Goal: Task Accomplishment & Management: Manage account settings

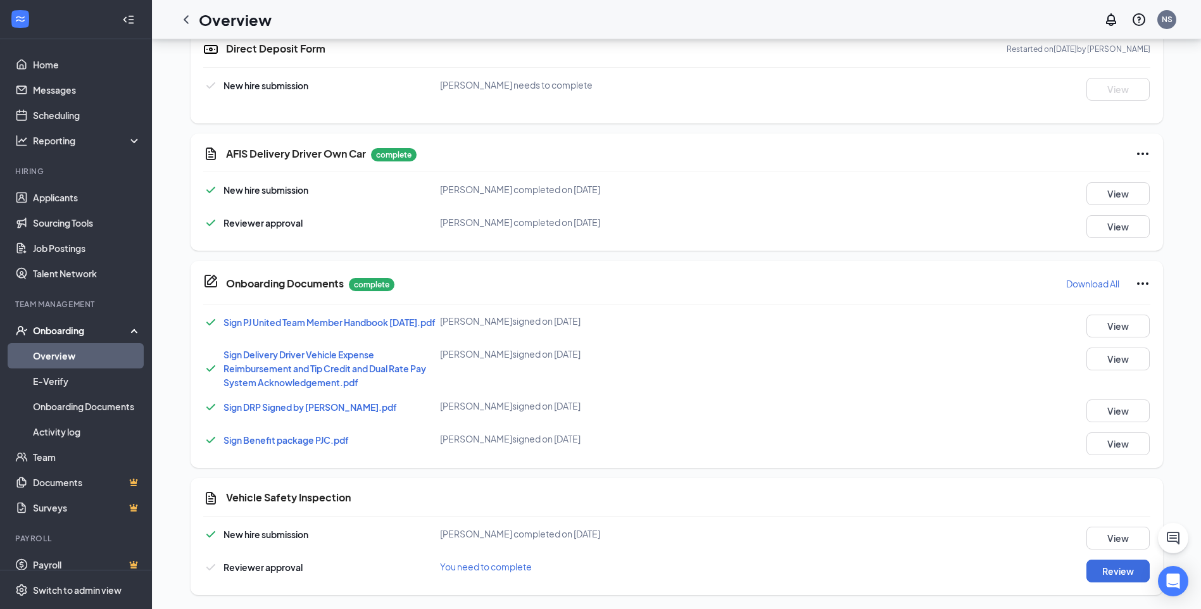
scroll to position [275, 0]
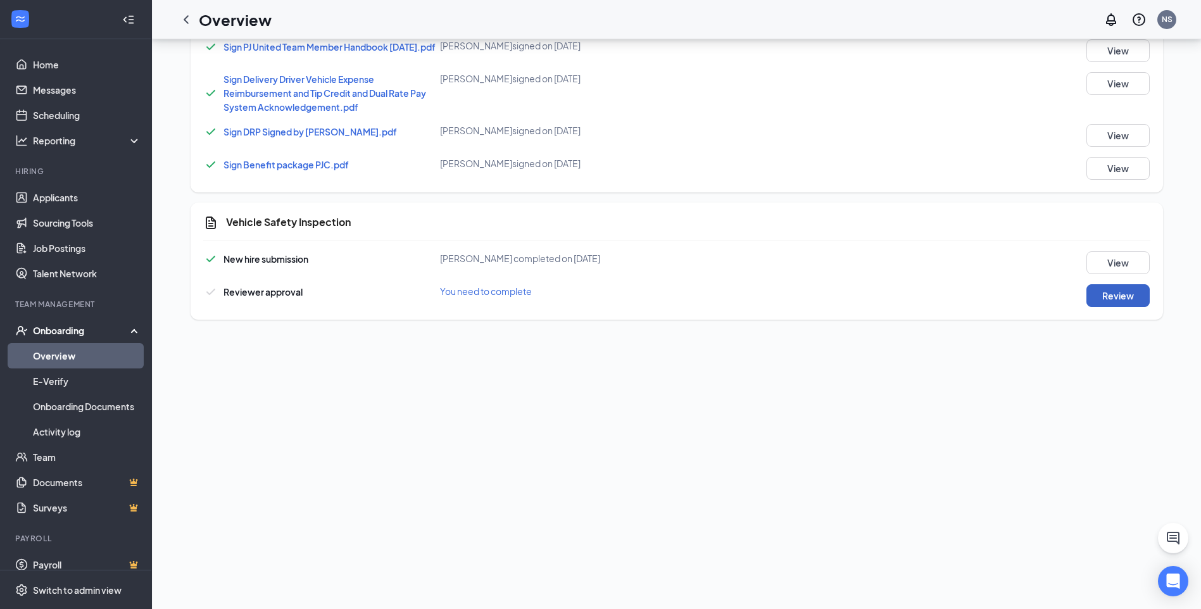
click at [1102, 303] on button "Review" at bounding box center [1118, 295] width 63 height 23
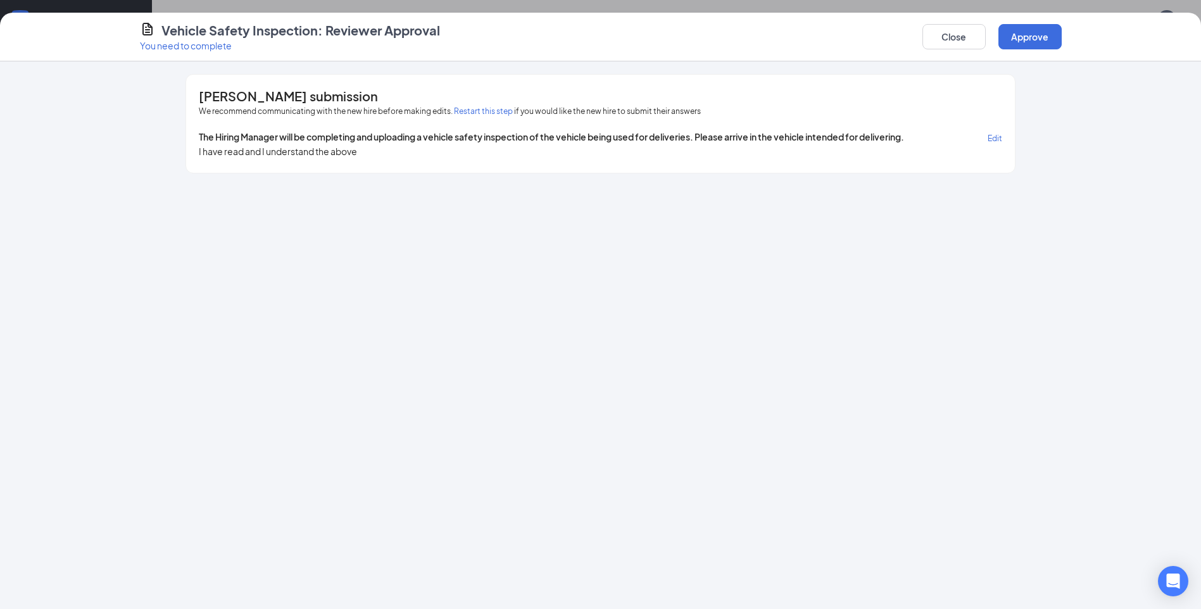
click at [1024, 55] on div "Vehicle Safety Inspection: Reviewer Approval You need to complete Close Approve" at bounding box center [600, 37] width 1201 height 49
click at [1031, 38] on button "Approve" at bounding box center [1029, 36] width 63 height 25
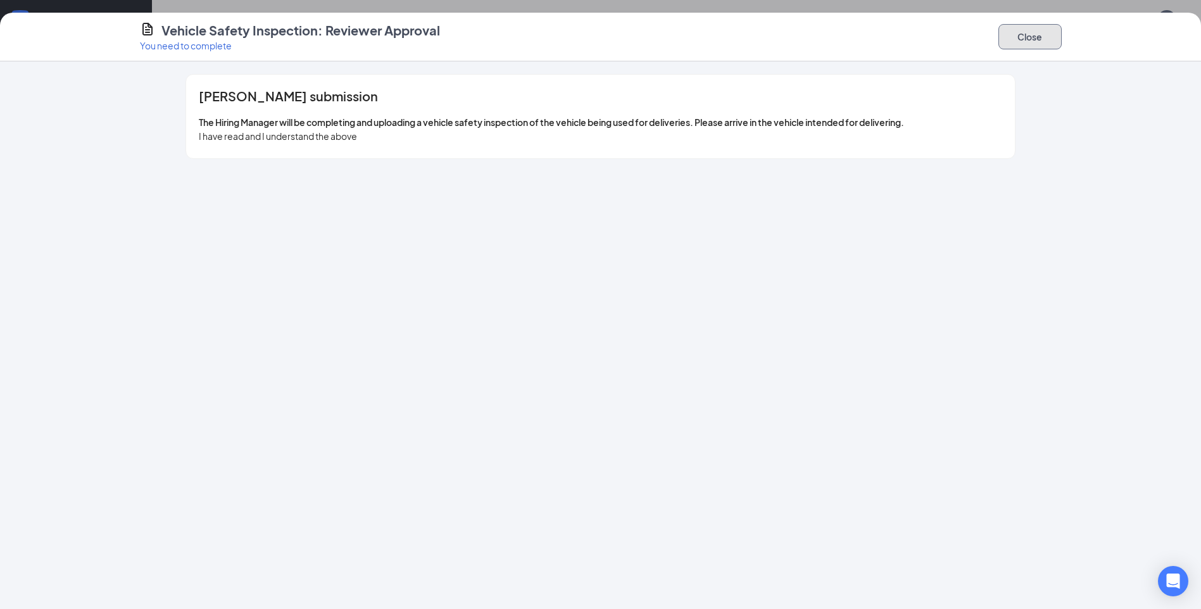
click at [1042, 35] on button "Close" at bounding box center [1029, 36] width 63 height 25
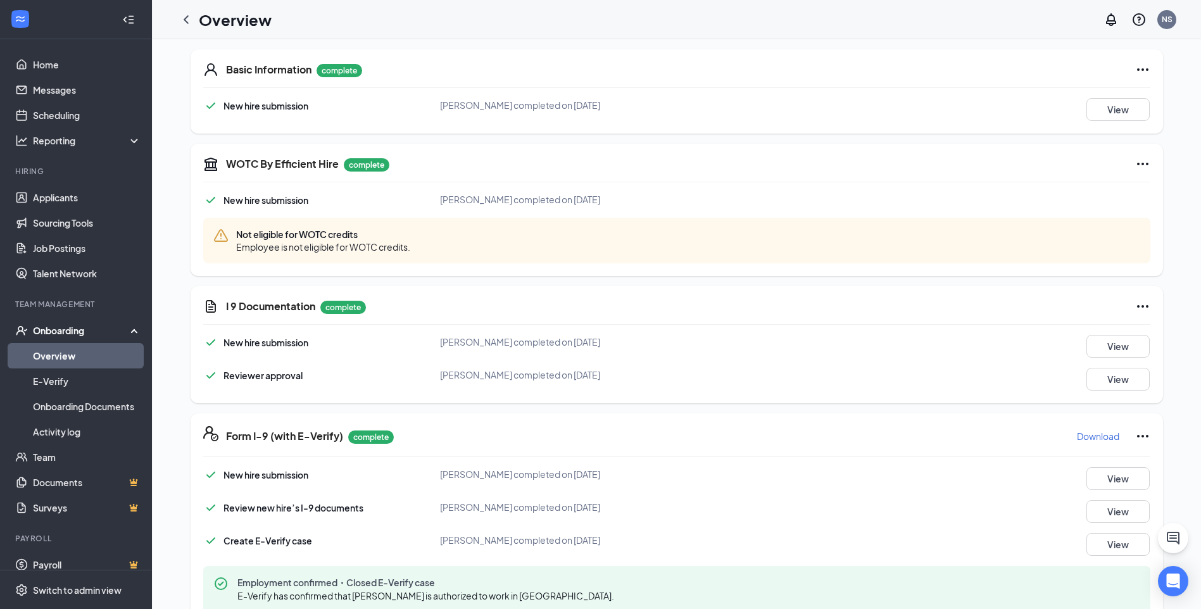
scroll to position [0, 0]
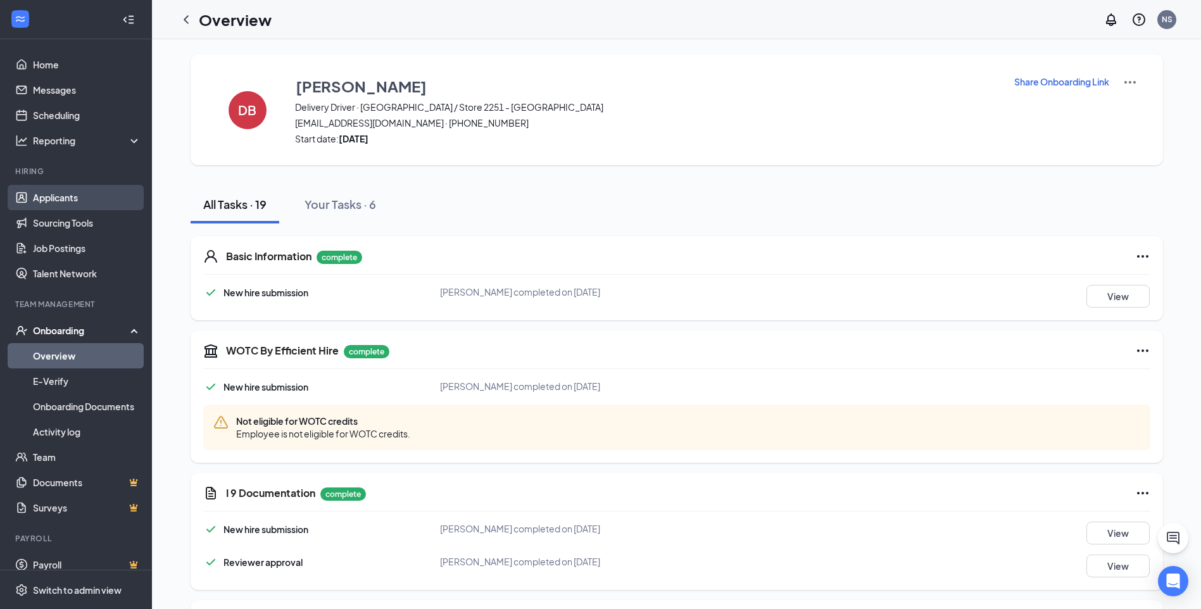
click at [69, 196] on link "Applicants" at bounding box center [87, 197] width 108 height 25
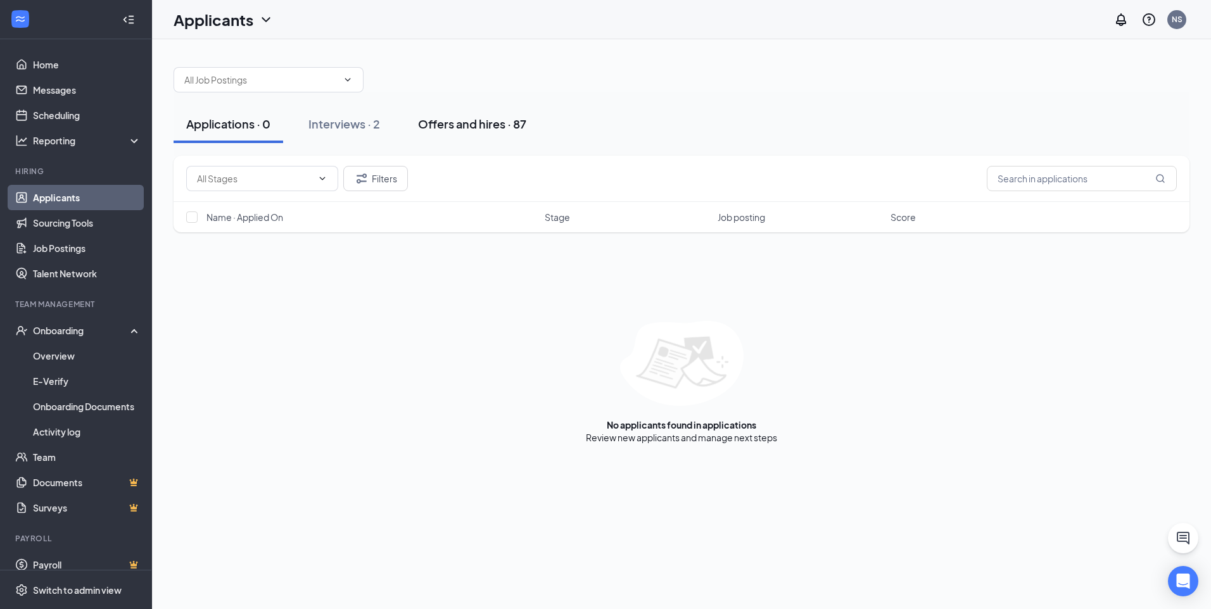
click at [496, 124] on div "Offers and hires · 87" at bounding box center [472, 124] width 108 height 16
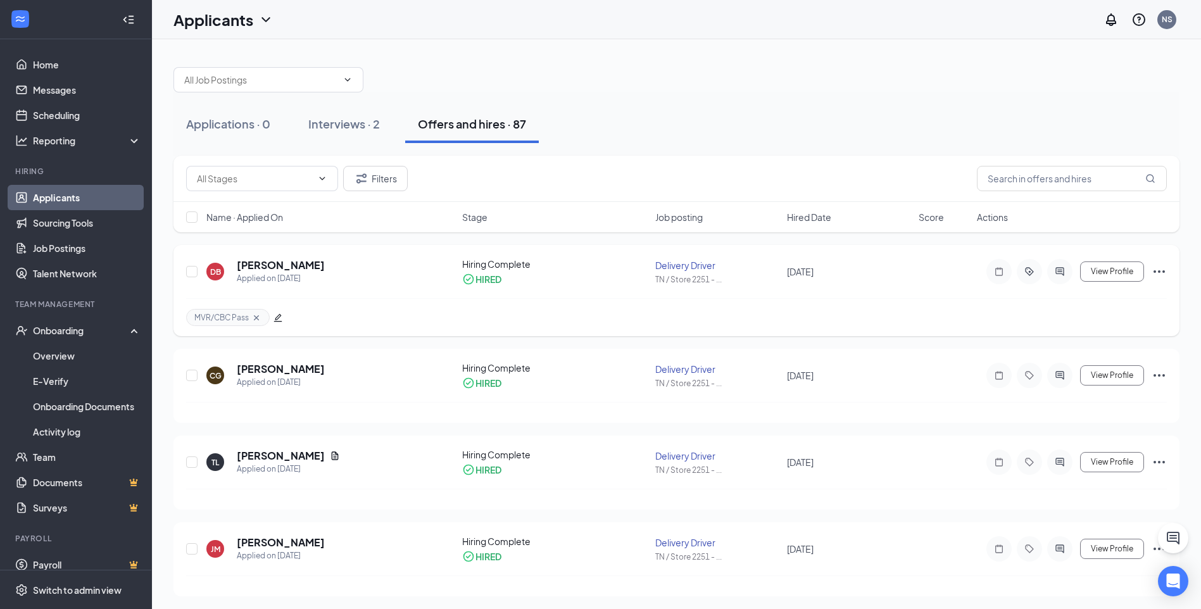
click at [1160, 273] on icon "Ellipses" at bounding box center [1159, 271] width 15 height 15
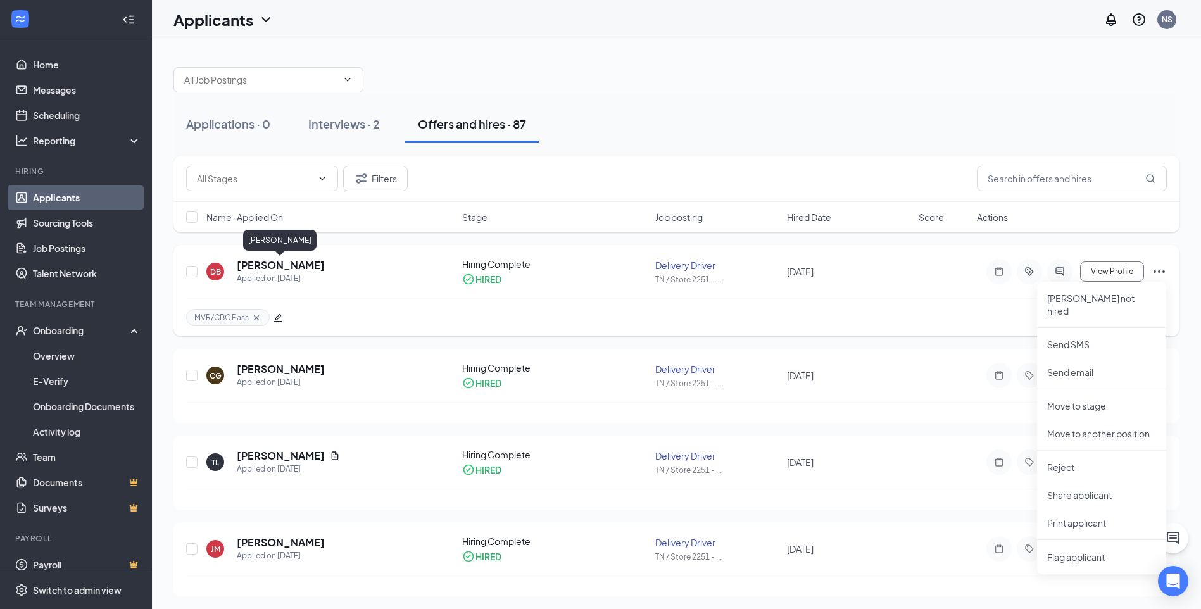
click at [299, 267] on h5 "[PERSON_NAME]" at bounding box center [281, 265] width 88 height 14
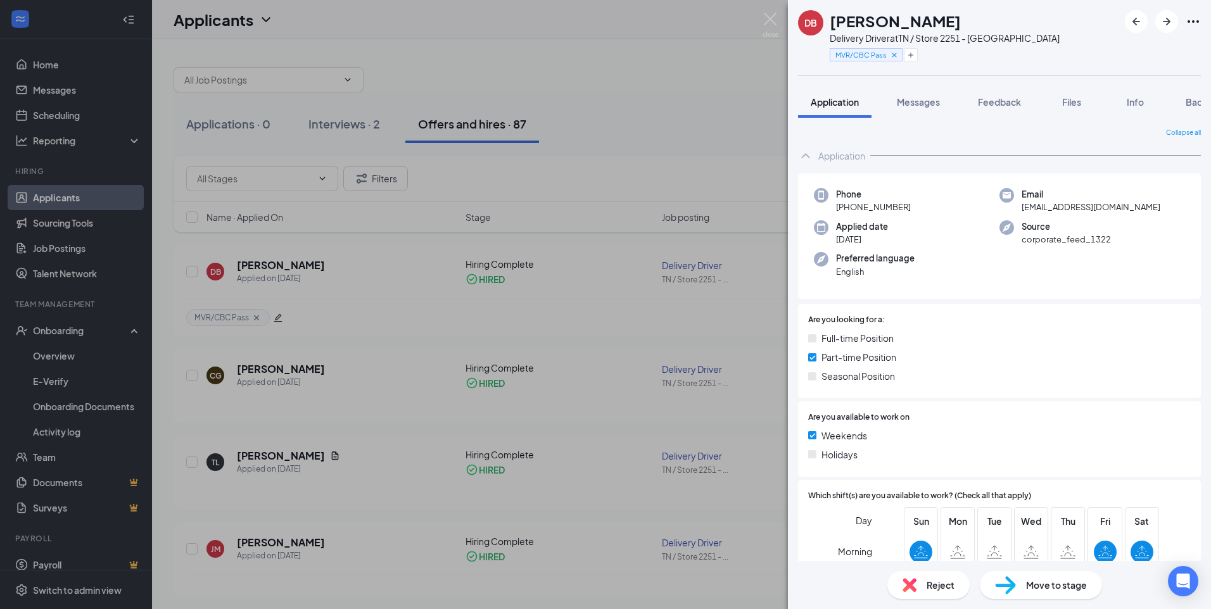
drag, startPoint x: 1044, startPoint y: 102, endPoint x: 1088, endPoint y: 106, distance: 44.5
click at [1044, 102] on div "Application Messages Feedback Files Info Background" at bounding box center [999, 102] width 403 height 32
click at [1088, 106] on button "Files" at bounding box center [1071, 102] width 51 height 32
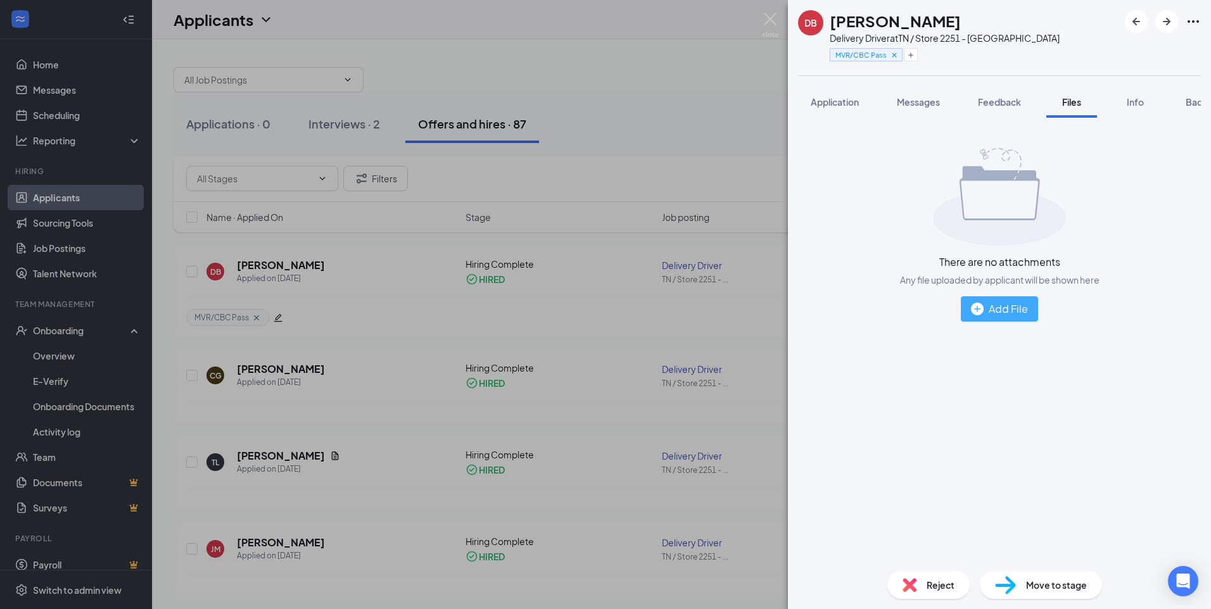
click at [995, 303] on div "Add File" at bounding box center [999, 309] width 57 height 16
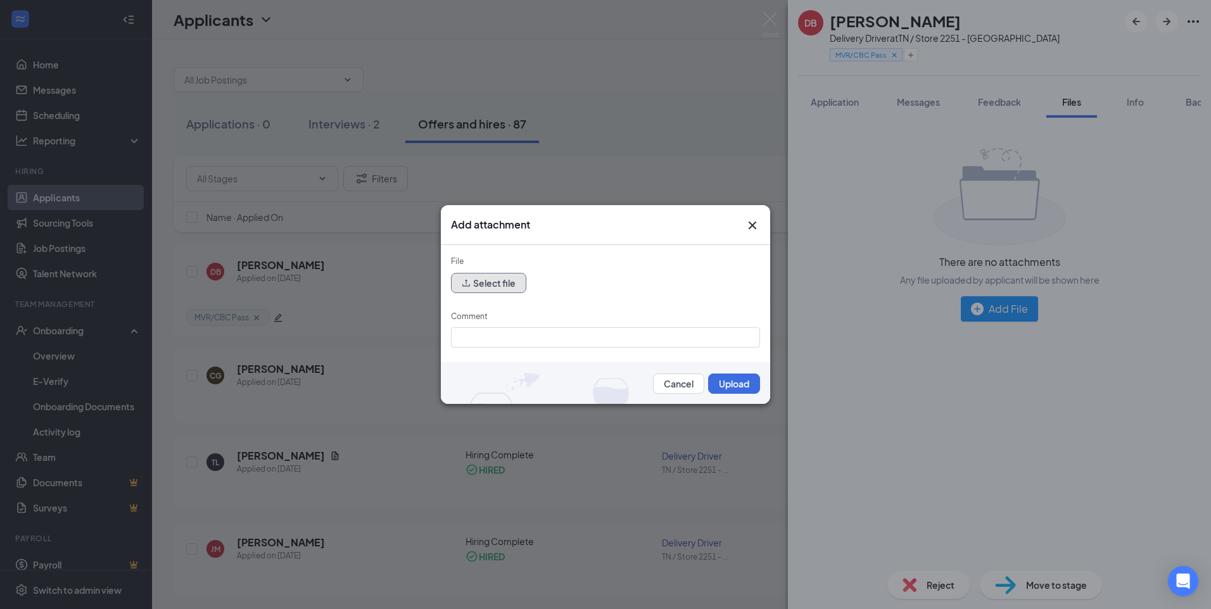
click at [483, 284] on button "Select file" at bounding box center [488, 283] width 75 height 20
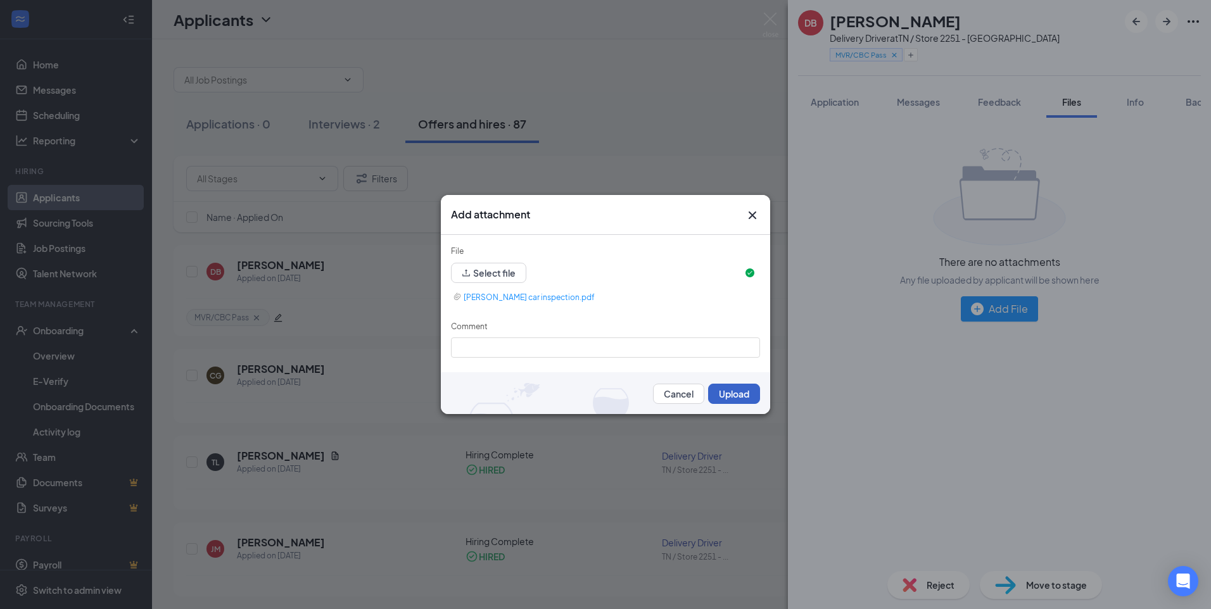
click at [717, 387] on button "Upload" at bounding box center [734, 394] width 52 height 20
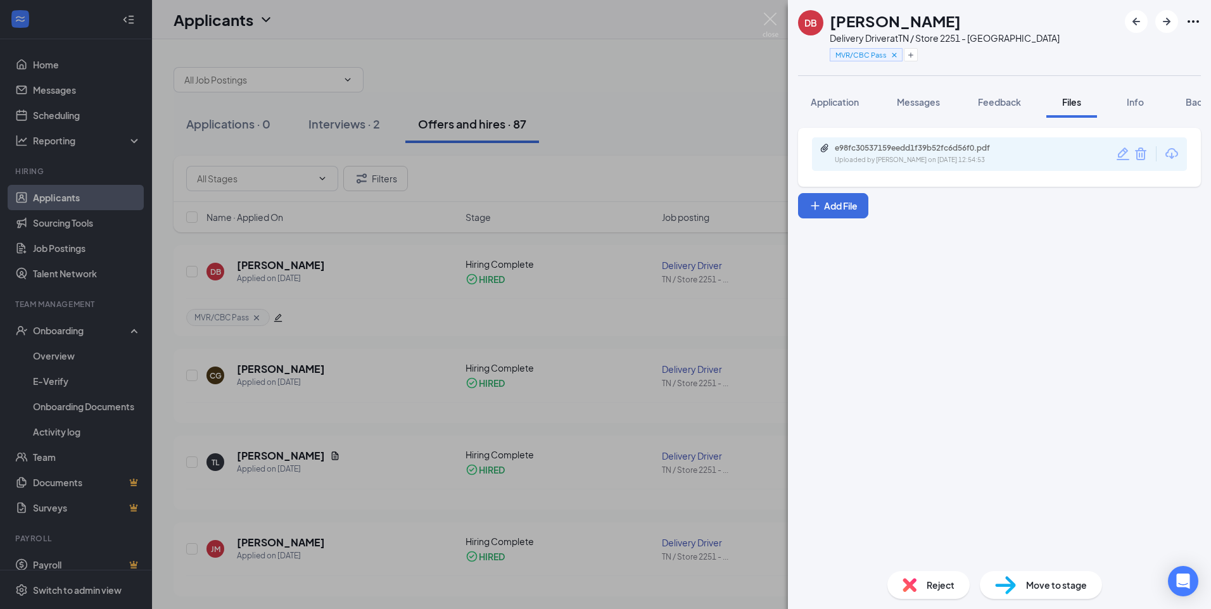
click at [702, 163] on div "DB [PERSON_NAME] Delivery Driver at [GEOGRAPHIC_DATA] / Store 2251 - Dayton MVR…" at bounding box center [605, 304] width 1211 height 609
